Goal: Check status

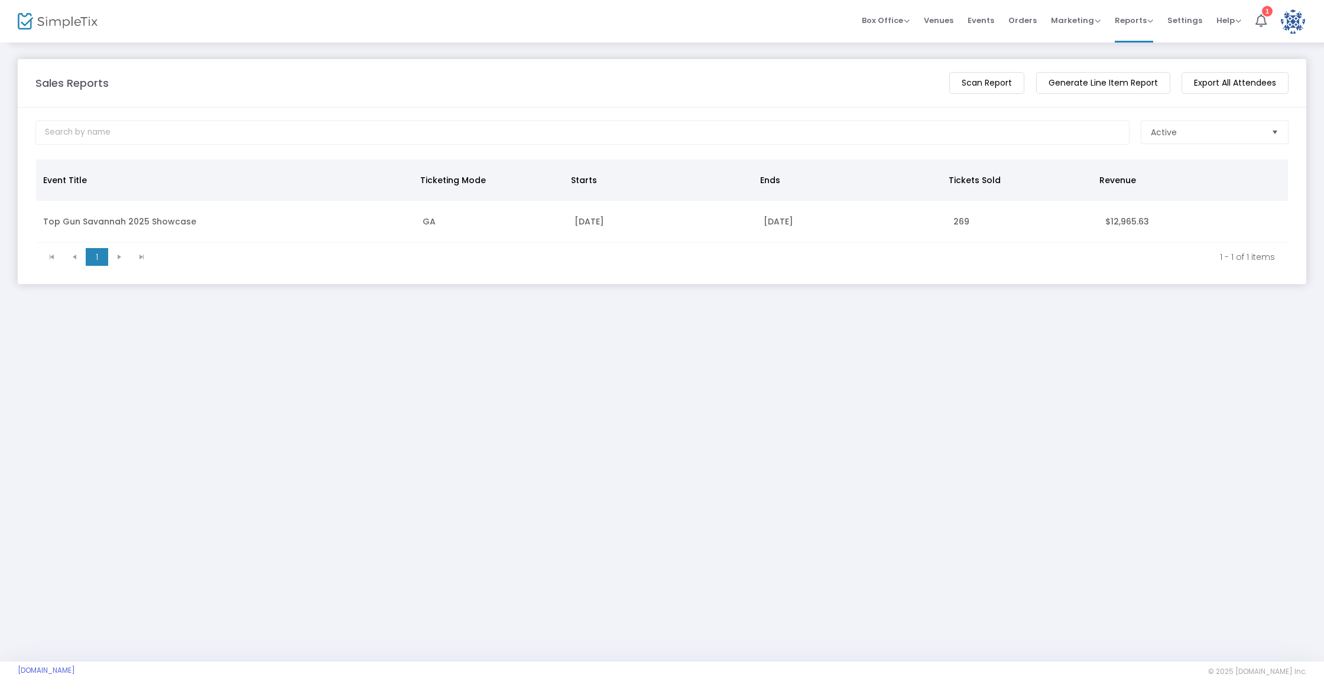
click at [762, 2] on div "Box Office Sell Tickets Bookings Sell Season Pass Venues Memberships Events Ord…" at bounding box center [737, 21] width 1173 height 43
